Goal: Task Accomplishment & Management: Manage account settings

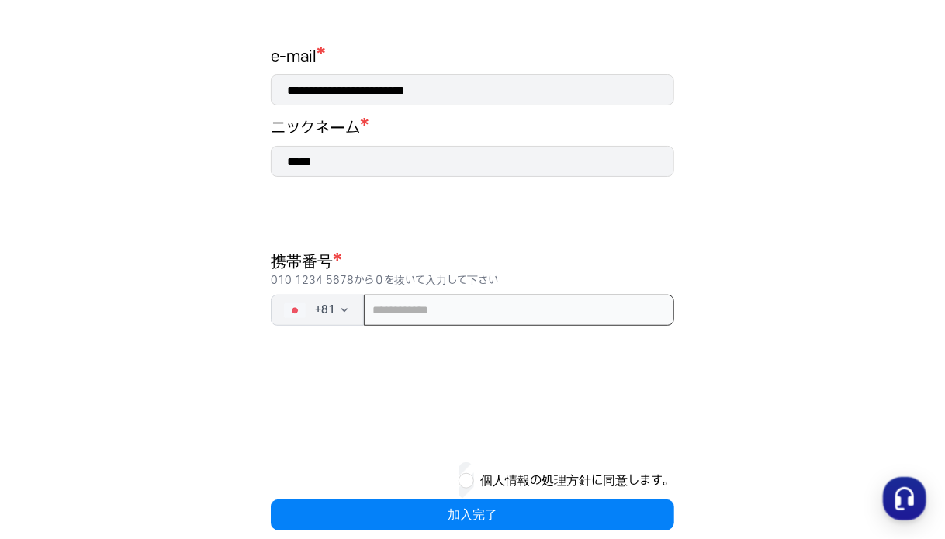
click at [426, 299] on input "tel" at bounding box center [519, 310] width 310 height 31
type input "**********"
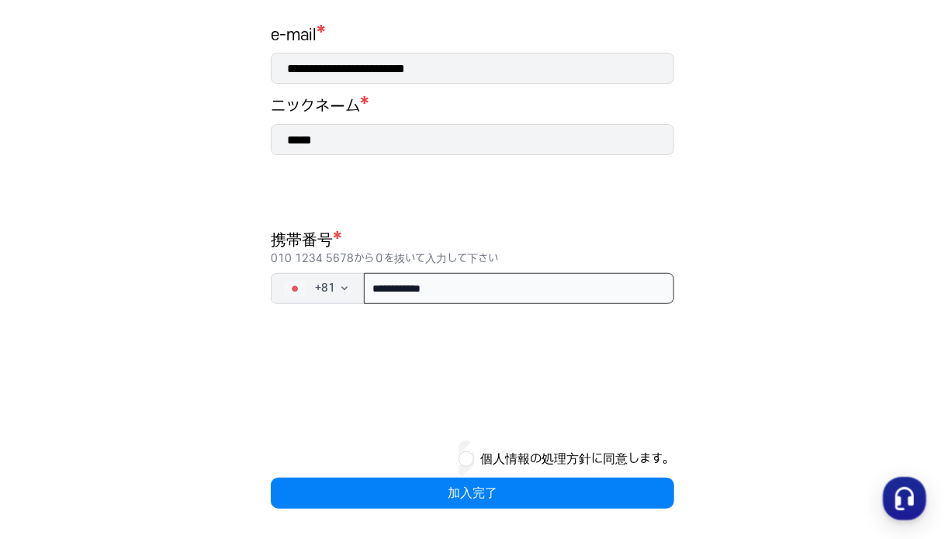
scroll to position [254, 0]
click at [476, 452] on div "個人情報の処理方針に同意します。" at bounding box center [472, 459] width 403 height 37
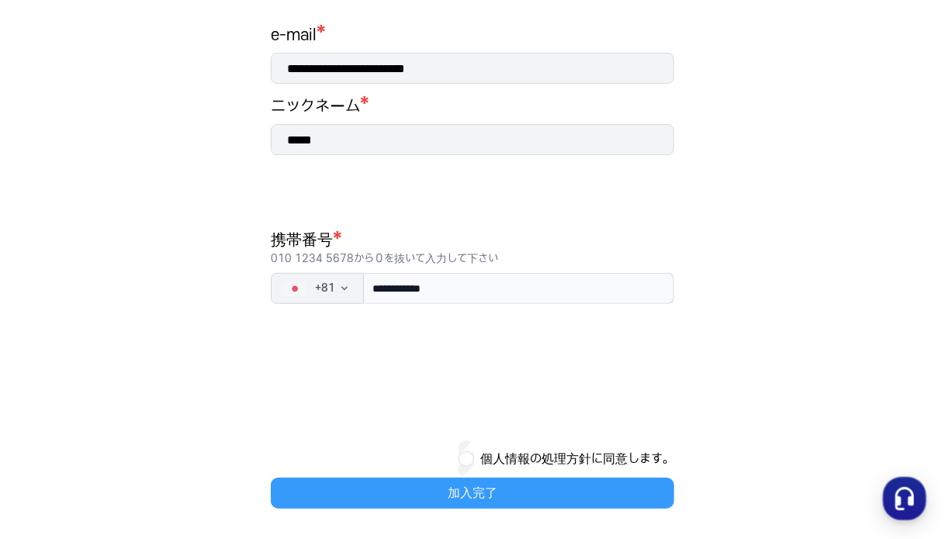
click at [475, 490] on button "加入完了" at bounding box center [472, 493] width 403 height 31
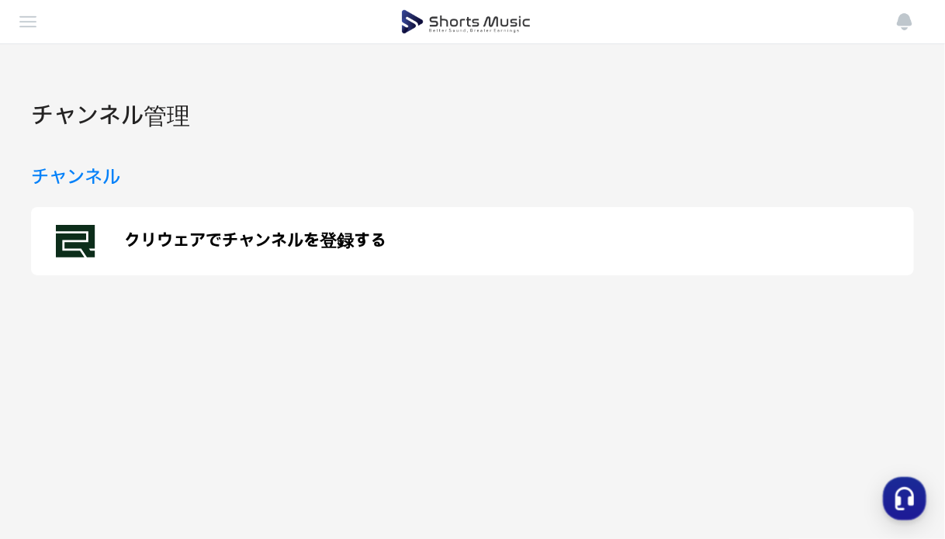
click at [28, 21] on img at bounding box center [28, 21] width 19 height 19
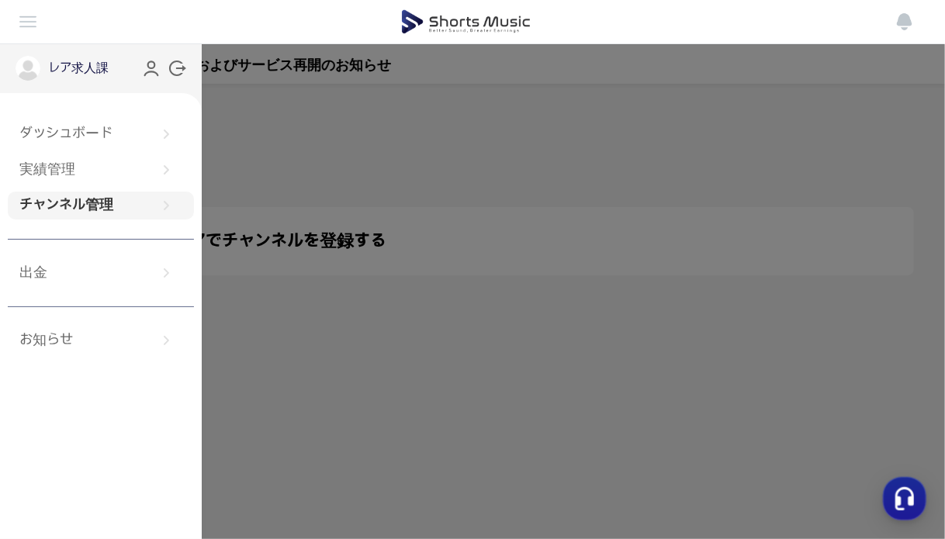
click at [28, 21] on img at bounding box center [28, 21] width 19 height 19
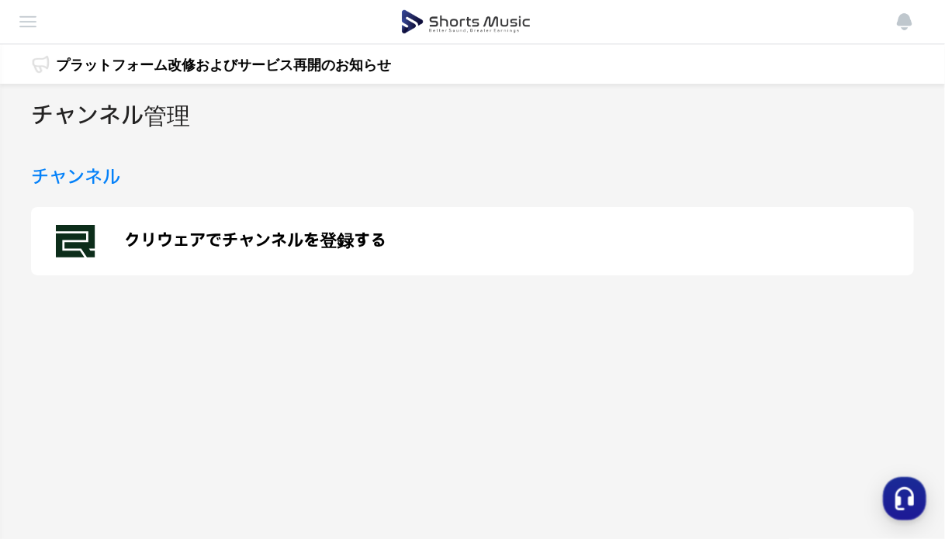
click at [237, 245] on p "クリウェアでチャンネルを登録する" at bounding box center [255, 241] width 262 height 19
click at [506, 5] on img at bounding box center [466, 21] width 130 height 43
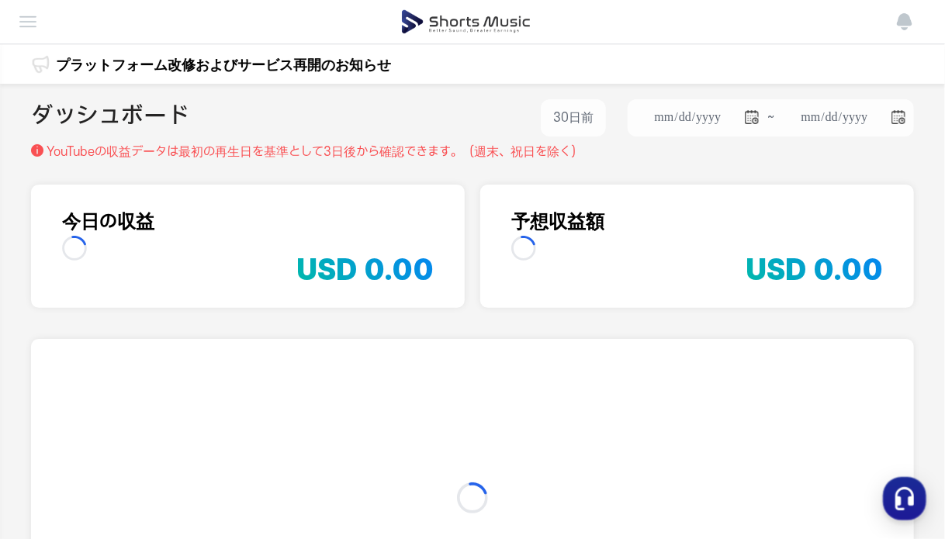
click at [489, 18] on img at bounding box center [466, 21] width 130 height 43
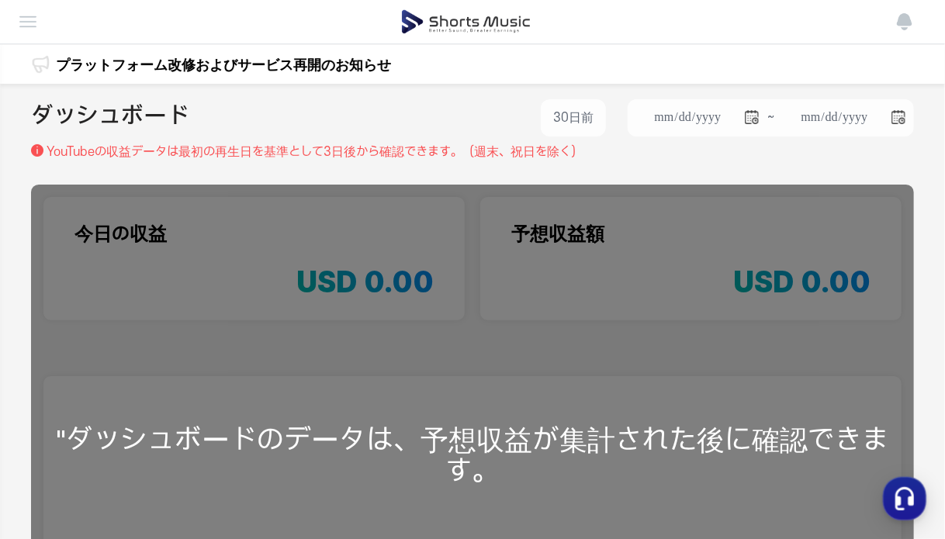
click at [25, 12] on img at bounding box center [28, 21] width 19 height 19
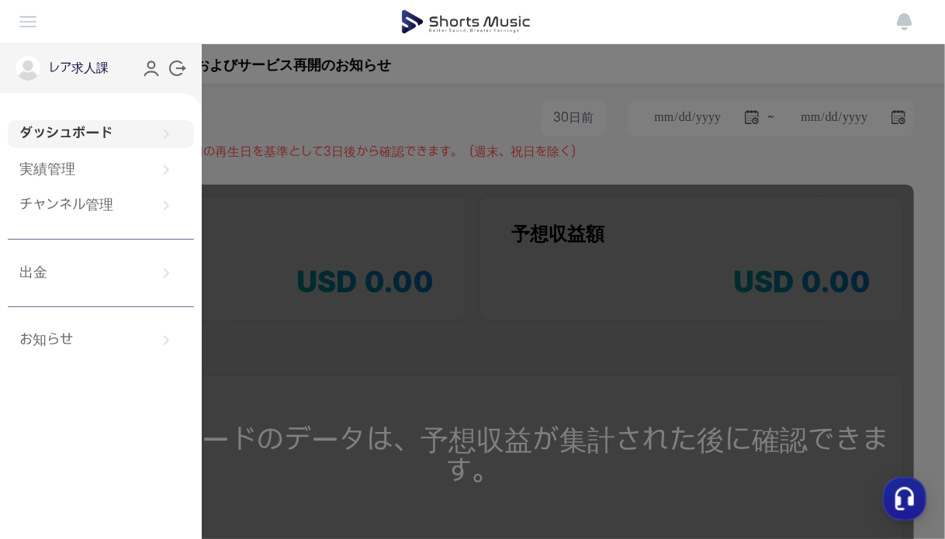
click at [25, 12] on img at bounding box center [28, 21] width 19 height 19
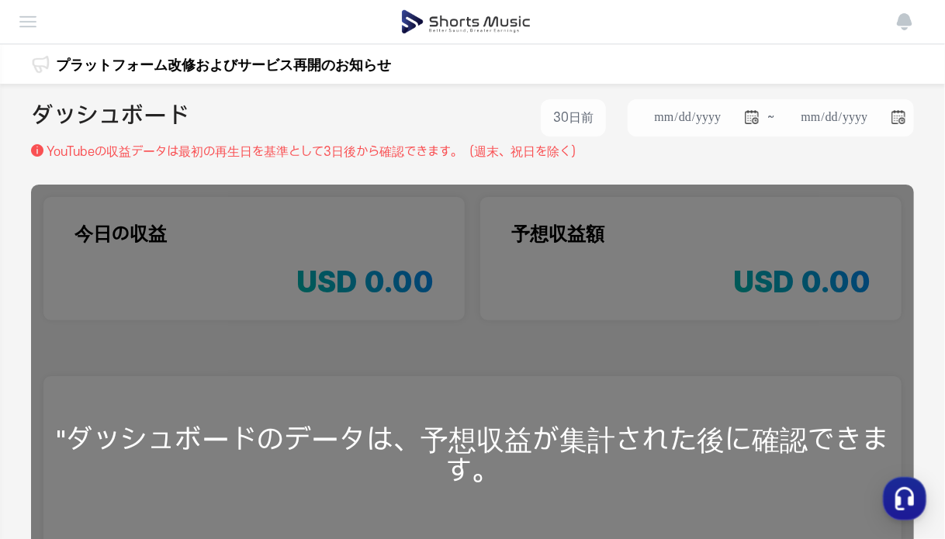
click at [37, 32] on div "ダッシュボード 実績管理 チャンネル管理 出金 お知らせ" at bounding box center [466, 21] width 895 height 43
click at [24, 19] on img at bounding box center [28, 21] width 19 height 19
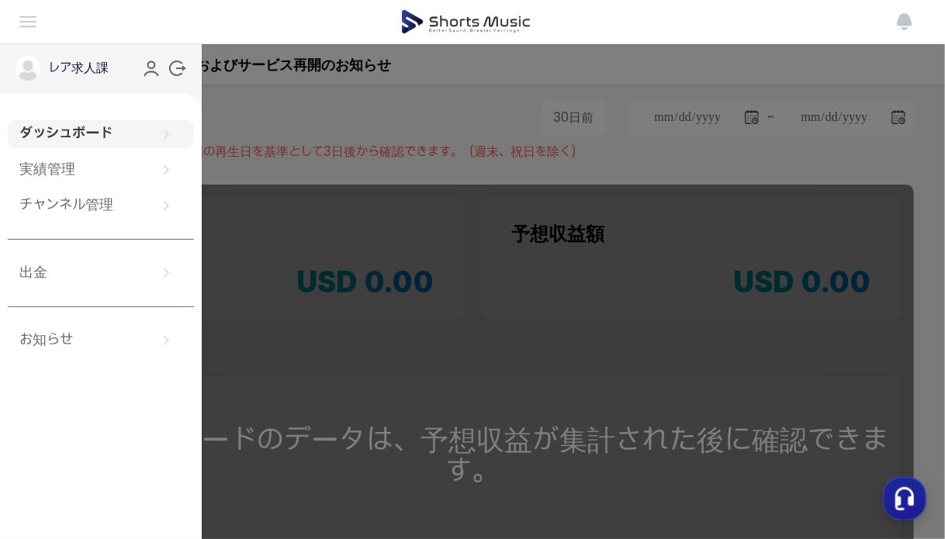
click at [475, 139] on button at bounding box center [472, 269] width 945 height 539
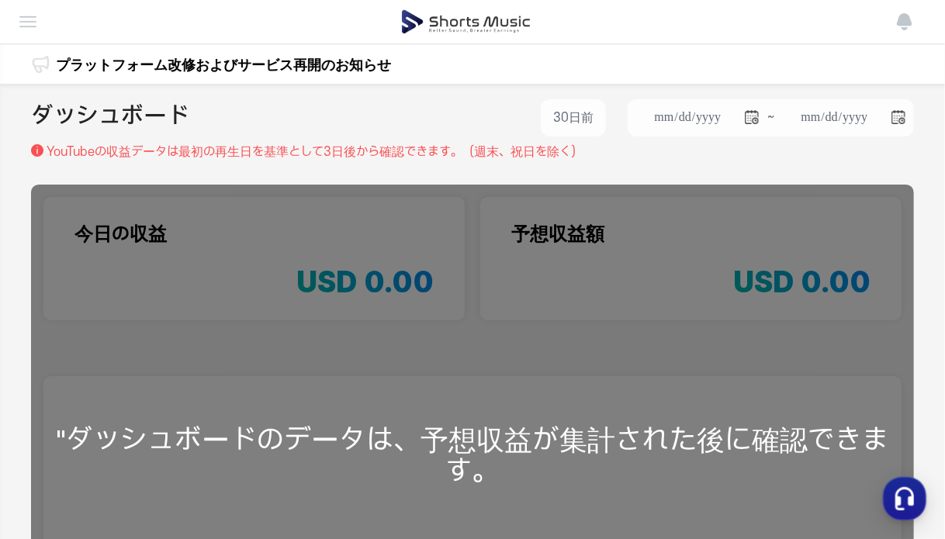
click at [466, 21] on img at bounding box center [466, 21] width 130 height 43
click at [340, 150] on p "YouTubeの収益データは最初の再生日を基準とし て[DATE]から確認できます。（週末、祝日を除く）" at bounding box center [315, 152] width 536 height 19
click at [30, 24] on img at bounding box center [28, 21] width 19 height 19
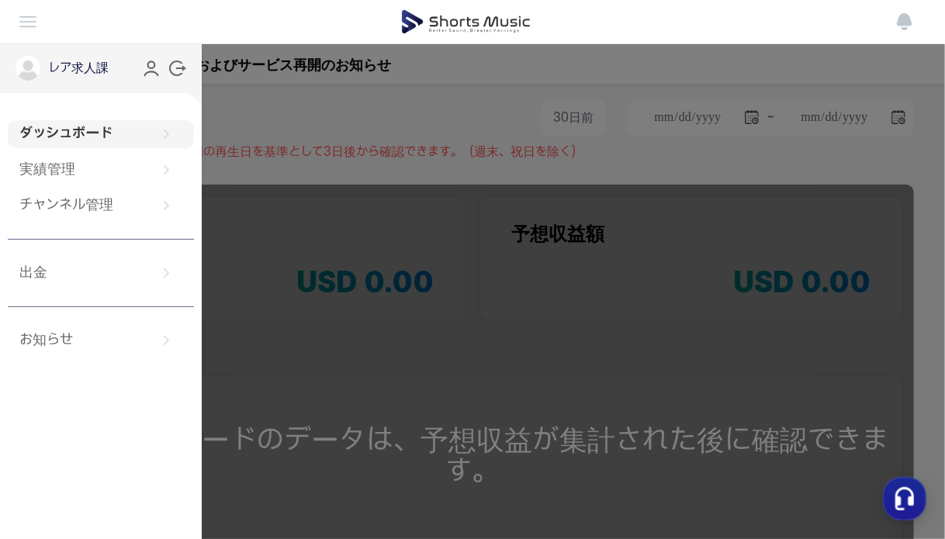
click at [152, 68] on circle at bounding box center [151, 64] width 7 height 7
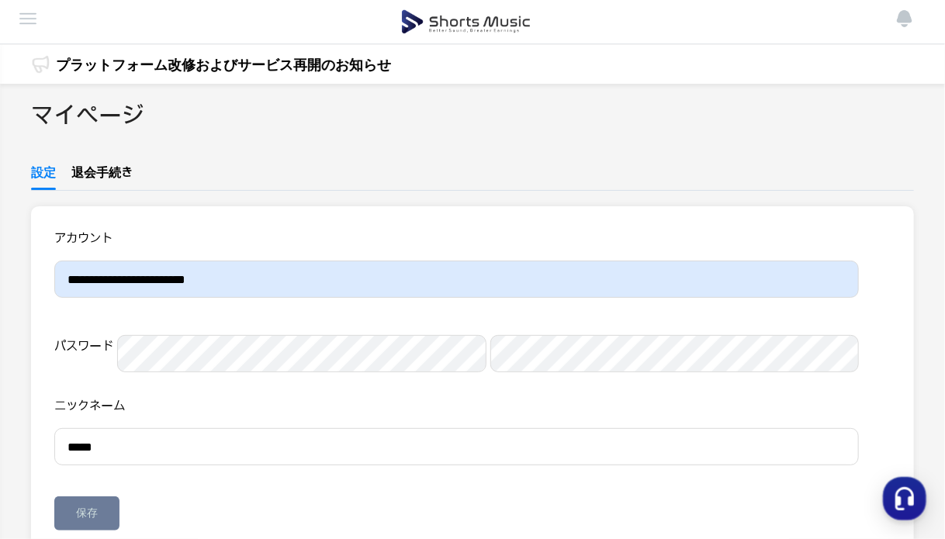
click at [216, 328] on div "パスワード" at bounding box center [456, 348] width 805 height 50
click at [35, 15] on img at bounding box center [28, 18] width 19 height 19
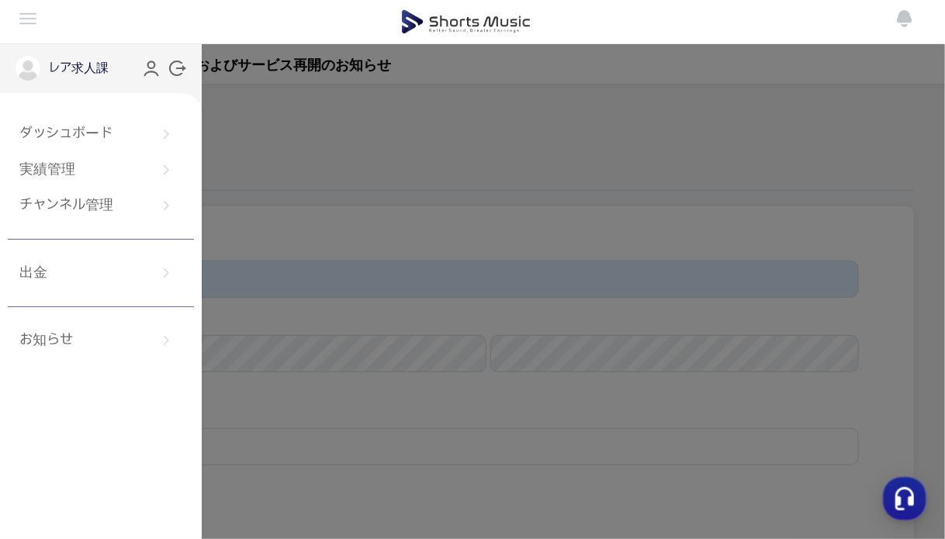
click at [444, 202] on button at bounding box center [472, 269] width 945 height 539
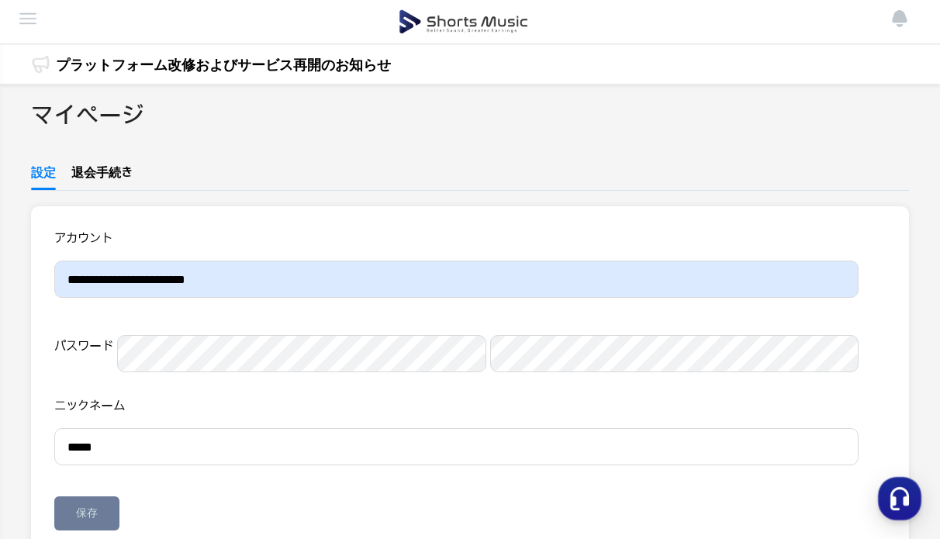
click at [9, 74] on div "プラットフォーム改修およびサービス再開のお知らせ プラットフォーム改修およびサービス再開のお知らせ" at bounding box center [470, 64] width 940 height 39
